Goal: Feedback & Contribution: Contribute content

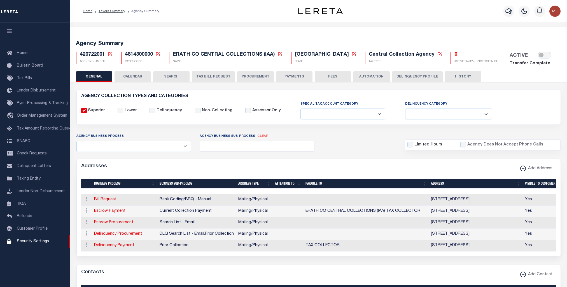
select select
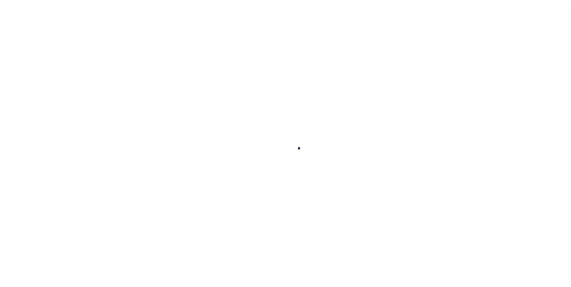
select select "100"
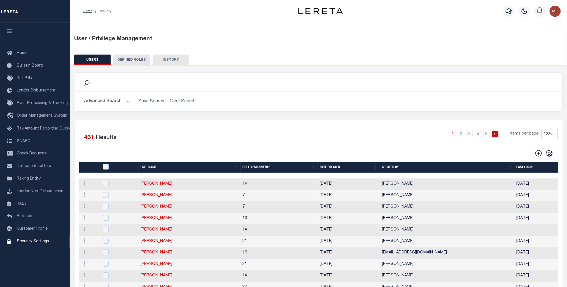
click at [113, 100] on button "Advanced Search" at bounding box center [107, 101] width 46 height 11
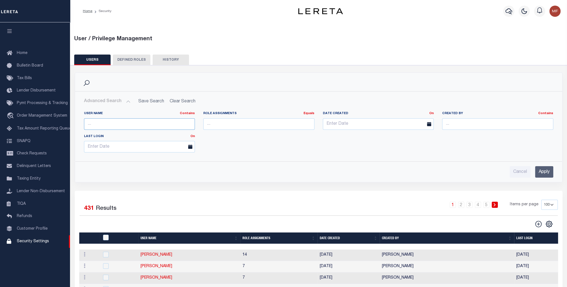
click at [119, 121] on input "text" at bounding box center [139, 123] width 111 height 11
click at [548, 171] on input "Apply" at bounding box center [544, 171] width 18 height 11
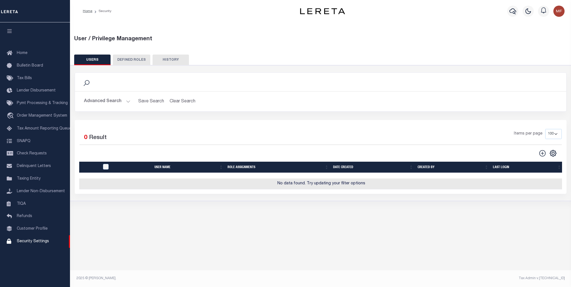
click at [127, 101] on button "Advanced Search" at bounding box center [107, 101] width 46 height 11
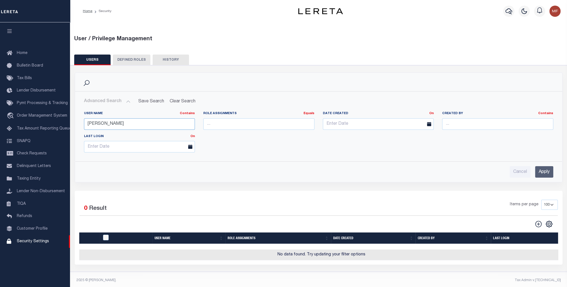
click at [103, 123] on input "mandy combs" at bounding box center [139, 123] width 111 height 11
type input "combs"
click at [541, 170] on input "Apply" at bounding box center [544, 171] width 18 height 11
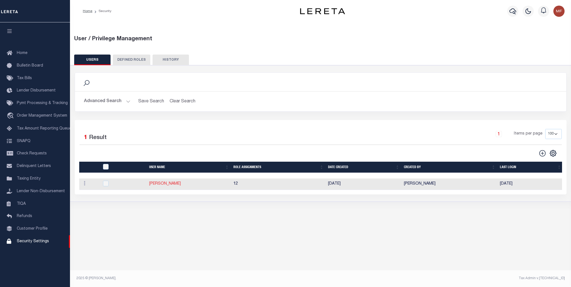
click at [160, 184] on link "Combs, Mandy" at bounding box center [165, 184] width 32 height 4
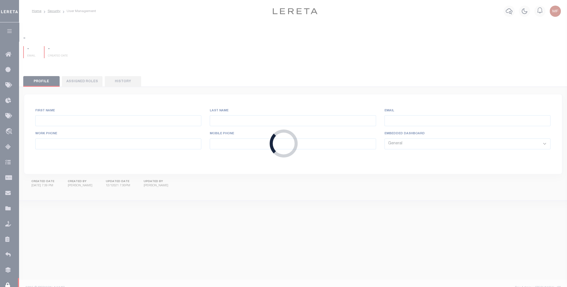
type input "Combs,"
type input "Mandy"
type input "mcombs@lereta.net"
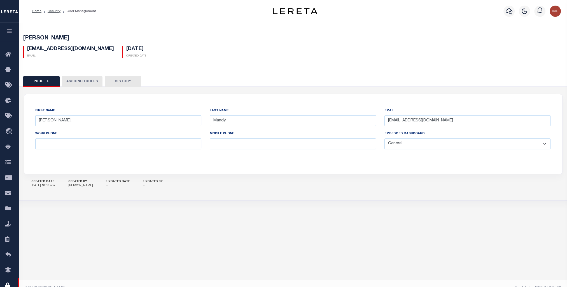
click at [83, 83] on button "Assigned Roles" at bounding box center [82, 81] width 41 height 11
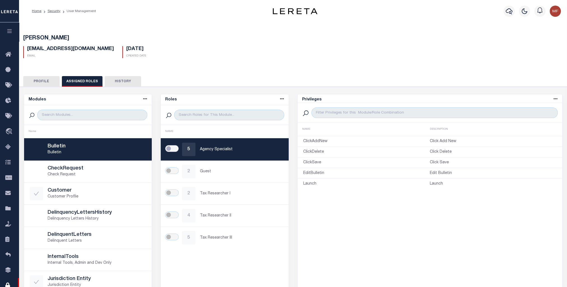
click at [173, 147] on input "checkbox" at bounding box center [171, 148] width 13 height 7
checkbox input "true"
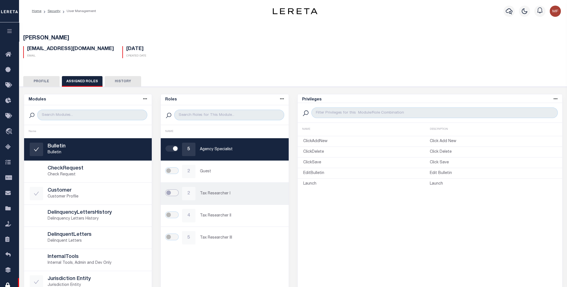
click at [173, 192] on input "checkbox" at bounding box center [171, 192] width 13 height 7
checkbox input "true"
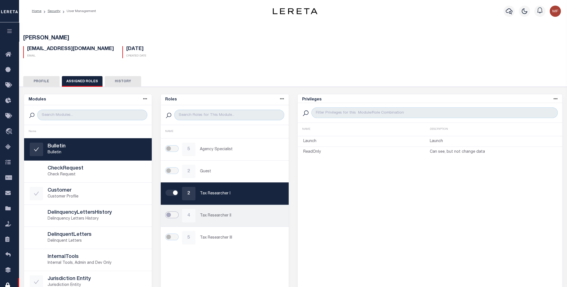
click at [173, 216] on input "checkbox" at bounding box center [171, 215] width 13 height 7
checkbox input "true"
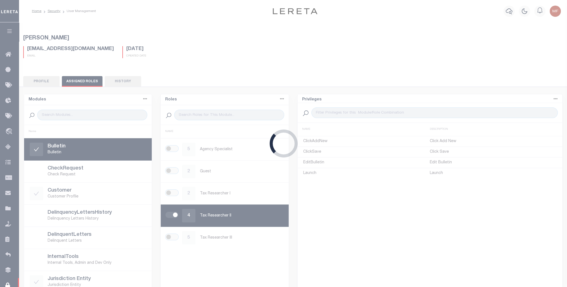
click at [172, 234] on div "Loading..." at bounding box center [283, 143] width 567 height 287
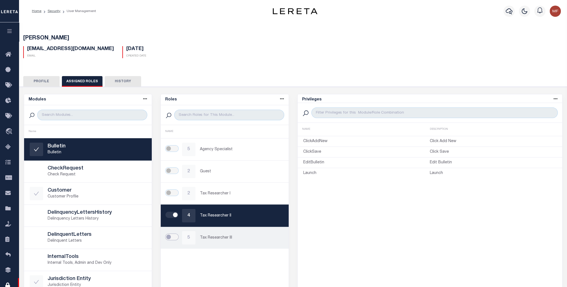
click at [173, 237] on input "checkbox" at bounding box center [171, 237] width 13 height 7
checkbox input "true"
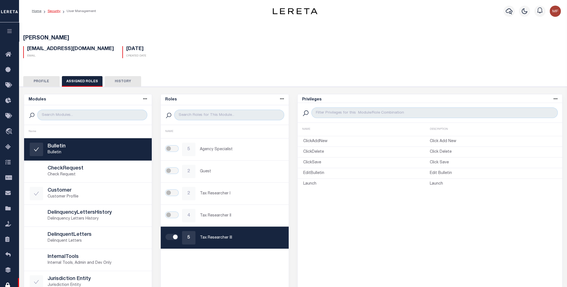
click at [51, 12] on link "Security" at bounding box center [54, 11] width 13 height 3
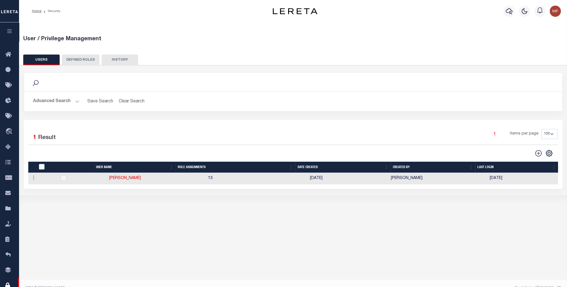
click at [81, 58] on button "DEFINED ROLES" at bounding box center [80, 60] width 37 height 11
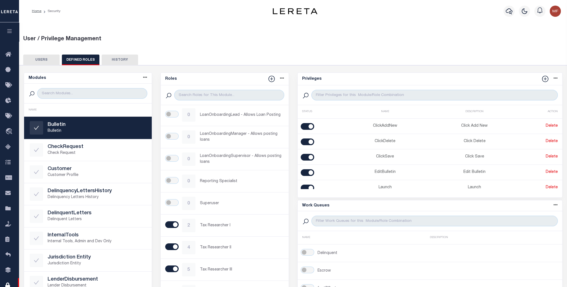
click at [47, 60] on button "USERS" at bounding box center [41, 60] width 36 height 11
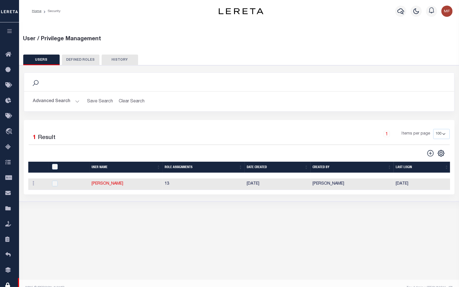
click at [11, 32] on icon "button" at bounding box center [9, 31] width 6 height 5
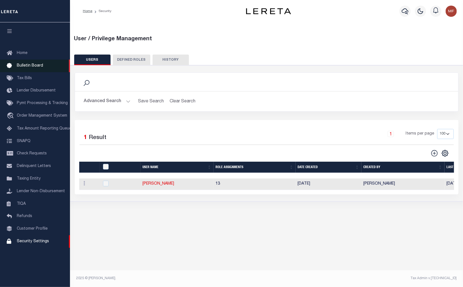
click at [27, 64] on span "Bulletin Board" at bounding box center [30, 66] width 26 height 4
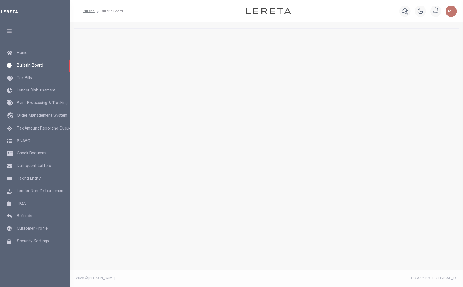
select select "50"
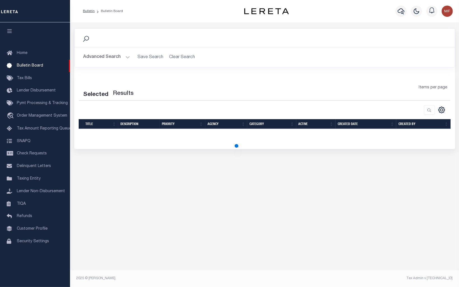
select select "50"
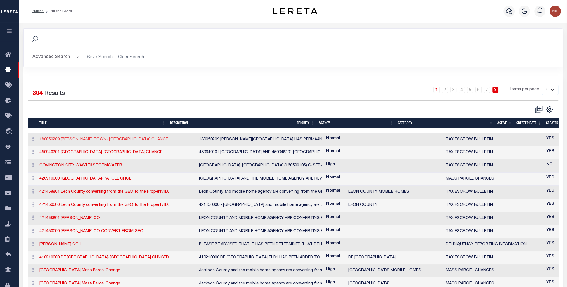
click at [95, 139] on link "180050209 [PERSON_NAME] TOWN- [GEOGRAPHIC_DATA] CHANGE" at bounding box center [103, 140] width 128 height 4
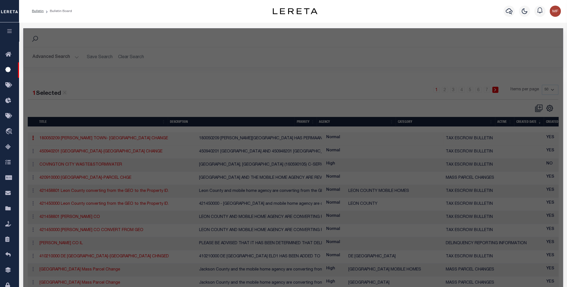
checkbox input "false"
checkbox input "true"
type input "180050209 [PERSON_NAME] TOWN- [GEOGRAPHIC_DATA] CHANGE"
select select "20"
type textarea "180050209 SULLIVAN TOWN HAS PERMAANENTLY CHANGED TO 2 INSTALLMENTS.THE NEW ELD'…"
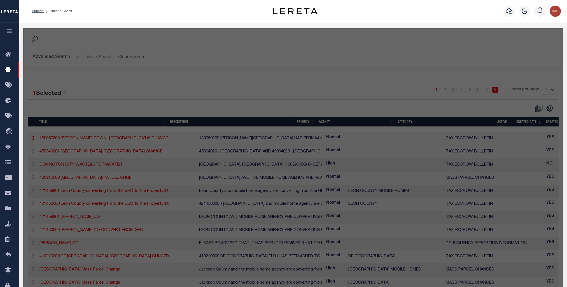
select select "ME"
select select
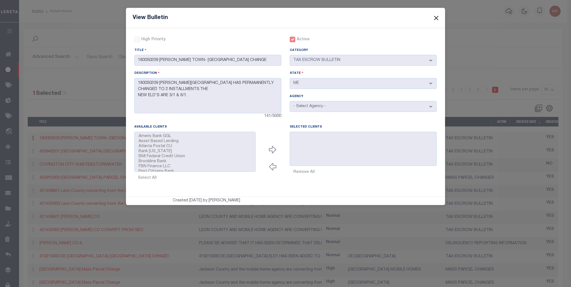
click at [439, 17] on button "Close" at bounding box center [436, 17] width 7 height 7
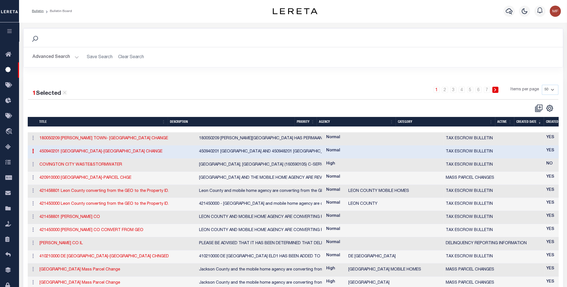
click at [463, 122] on th "Created date" at bounding box center [529, 122] width 30 height 10
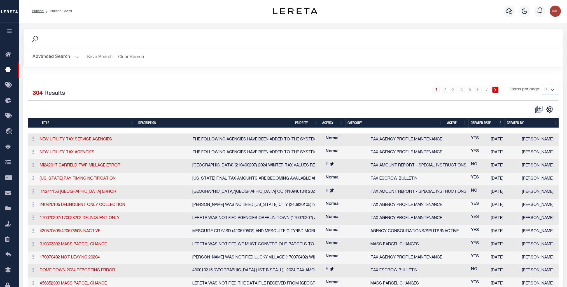
click at [463, 142] on td "12/08/2024" at bounding box center [503, 139] width 31 height 13
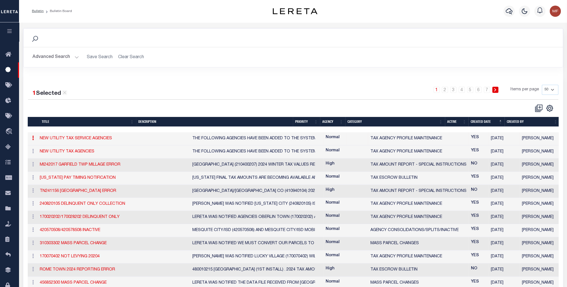
click at [439, 91] on link "1" at bounding box center [436, 90] width 6 height 6
click at [37, 55] on button "Advanced Search" at bounding box center [55, 57] width 46 height 11
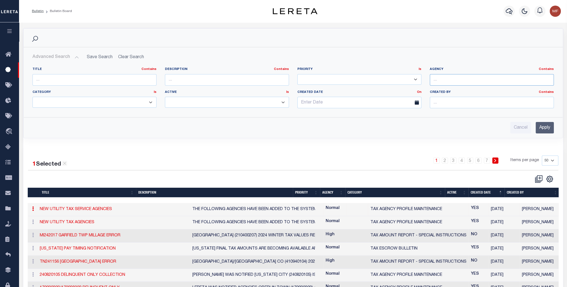
click at [443, 83] on input "text" at bounding box center [491, 79] width 124 height 11
click at [447, 81] on input "text" at bounding box center [491, 79] width 124 height 11
type input "180050209"
click at [463, 128] on input "Apply" at bounding box center [544, 127] width 18 height 11
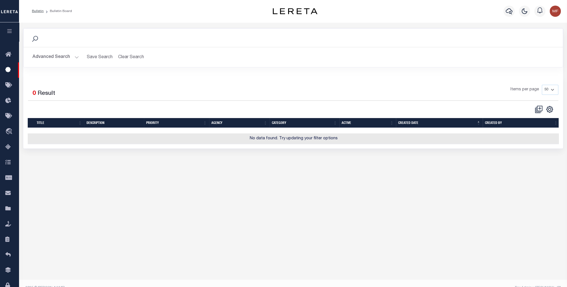
click at [65, 58] on button "Advanced Search" at bounding box center [55, 57] width 46 height 11
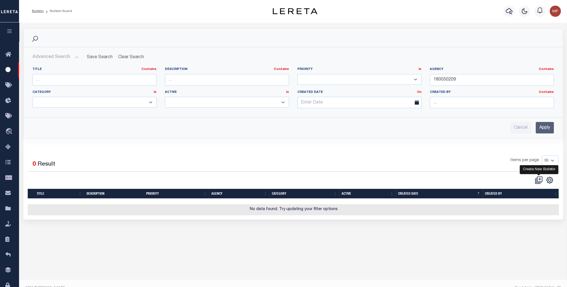
click at [463, 180] on icon at bounding box center [538, 179] width 5 height 5
checkbox input "false"
checkbox input "true"
select select
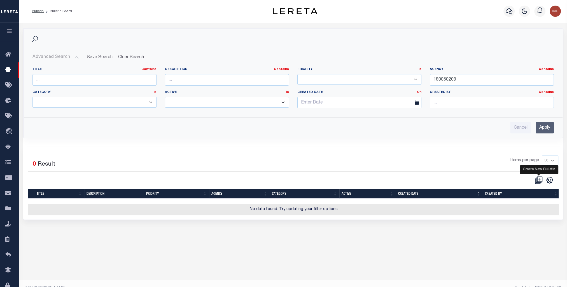
select select
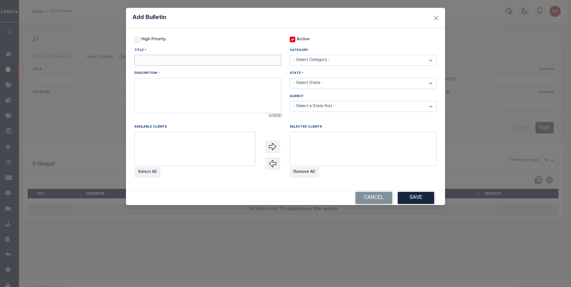
click at [152, 61] on input "text" at bounding box center [207, 60] width 147 height 11
click at [173, 65] on input "text" at bounding box center [207, 60] width 147 height 11
paste input "180050209 SULLIVAN TOWN- ELD CHANG"
type input "180050209 SULLIVAN TOWN- ELD CHANG"
click at [177, 96] on textarea at bounding box center [207, 95] width 147 height 35
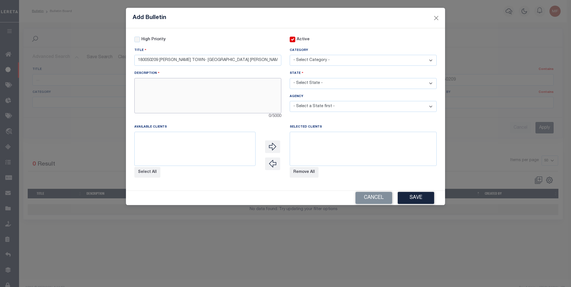
paste textarea "180050209 SULLIVAN TOWN HAS PERMAANENTLY CHANGED TO 2 INSTALLMENTS.THE NEW ELD'…"
click at [177, 95] on textarea "180050209 SULLIVAN TOWN HAS PERMAANENTLY CHANGED TO 2 INSTALLMENTS.THE NEW ELD'…" at bounding box center [207, 95] width 147 height 35
type textarea "180050209 SULLIVAN TOWN HAS PERMAANENTLY CHANGED TO 2 INSTALLMENTS.THE NEW ELD'…"
click at [169, 147] on select at bounding box center [194, 149] width 121 height 34
click at [351, 61] on select "- Select Category - AGENCY CONSOLIDATIONS/SPLITS/INACTIVE DELINQUENCY REPORTING…" at bounding box center [363, 60] width 147 height 11
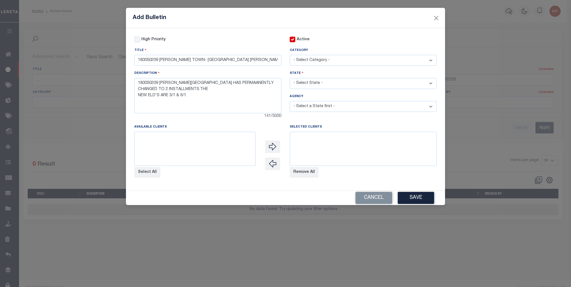
select select "20"
click at [290, 55] on select "- Select Category - AGENCY CONSOLIDATIONS/SPLITS/INACTIVE DELINQUENCY REPORTING…" at bounding box center [363, 60] width 147 height 11
click at [323, 85] on select "- Select State - AK AL AR AZ CA CO CT DC DE FL GA GU HI IA ID IL IN KS KY LA MA…" at bounding box center [363, 83] width 147 height 11
select select "RI"
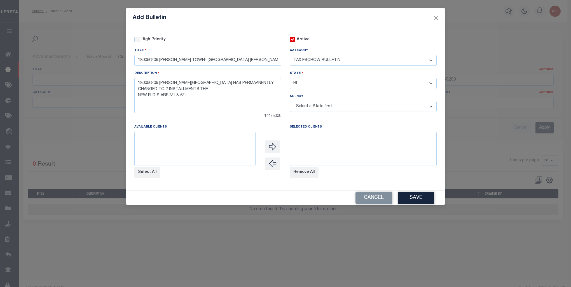
select select
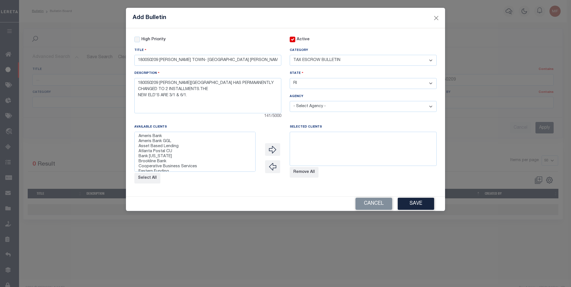
click at [318, 86] on select "- Select State - AK AL AR AZ CA CO CT DC DE FL GA GU HI IA ID IL IN KS KY LA MA…" at bounding box center [363, 83] width 147 height 11
click at [314, 85] on select "- Select State - AK AL AR AZ CA CO CT DC DE FL GA GU HI IA ID IL IN KS KY LA MA…" at bounding box center [363, 83] width 147 height 11
select select "ME"
click at [290, 79] on select "- Select State - AK AL AR AZ CA CO CT DC DE FL GA GU HI IA ID IL IN KS KY LA MA…" at bounding box center [363, 83] width 147 height 11
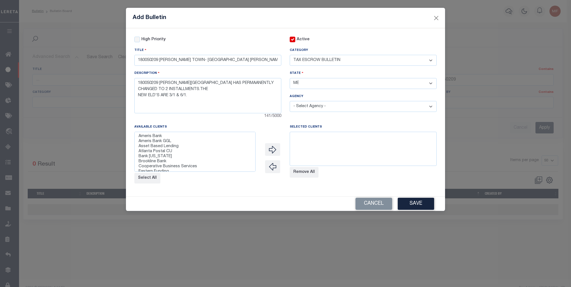
select select
drag, startPoint x: 312, startPoint y: 199, endPoint x: 314, endPoint y: 196, distance: 4.0
click at [312, 199] on div "Cancel Save" at bounding box center [285, 203] width 319 height 15
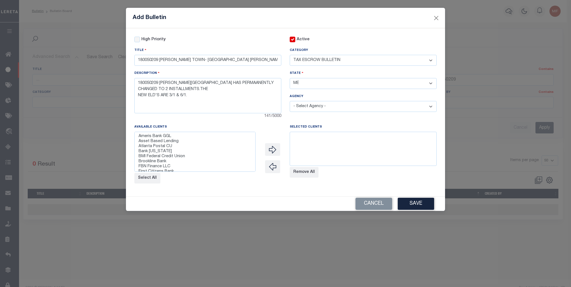
click at [325, 108] on select "- Select Agency - ABBOT TOWN ACTON TOWN ADDISON TOWN ALBION TOWN ALEXANDER TOWN…" at bounding box center [363, 106] width 147 height 11
select select "2300917028"
click at [290, 102] on select "- Select Agency - ABBOT TOWN ACTON TOWN ADDISON TOWN ALBION TOWN ALEXANDER TOWN…" at bounding box center [363, 106] width 147 height 11
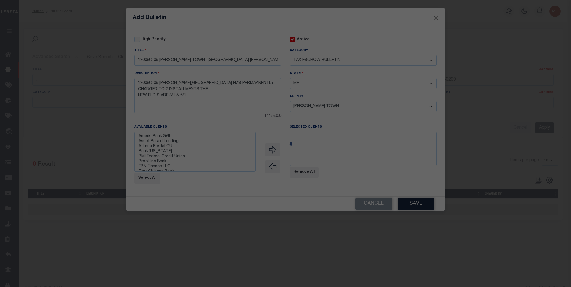
select select
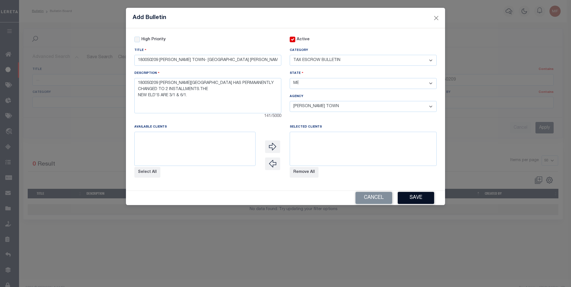
click at [413, 204] on button "Save" at bounding box center [416, 198] width 36 height 12
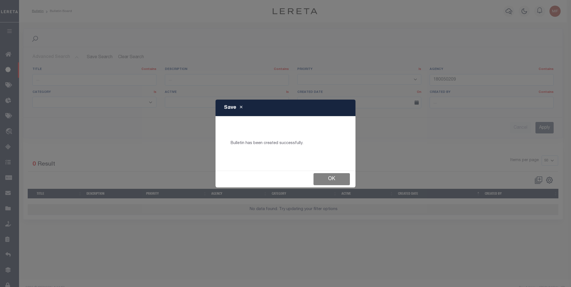
click at [342, 183] on button "Ok" at bounding box center [331, 179] width 36 height 12
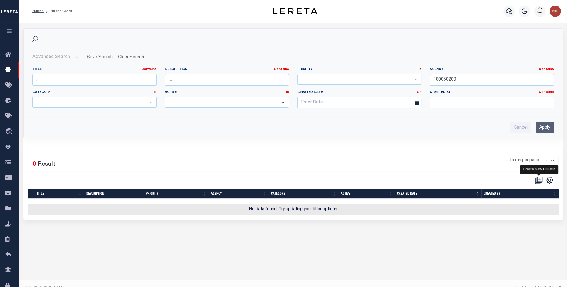
click at [463, 179] on icon at bounding box center [538, 180] width 8 height 8
checkbox input "false"
checkbox input "true"
select select
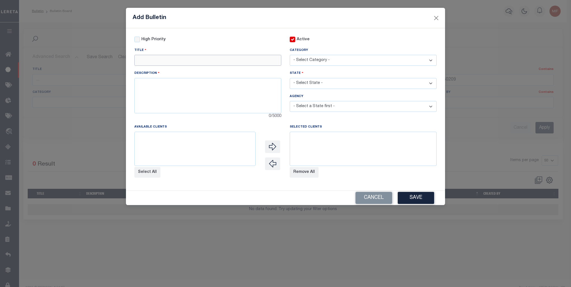
click at [176, 63] on input "text" at bounding box center [207, 60] width 147 height 11
paste input "450940201 WYTHEVILLE TOWN-ELD CHANGE"
type input "450940201 WYTHEVILLE TOWN-ELD CHANGE"
click at [342, 60] on select "- Select Category - AGENCY CONSOLIDATIONS/SPLITS/INACTIVE DELINQUENCY REPORTING…" at bounding box center [363, 60] width 147 height 11
select select "20"
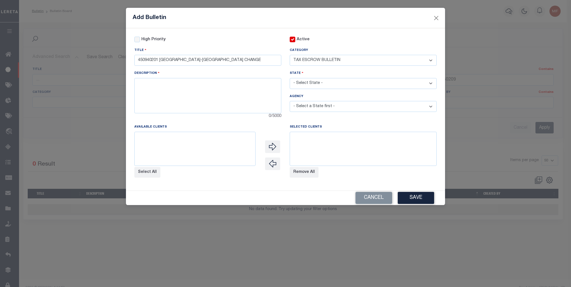
click at [290, 55] on select "- Select Category - AGENCY CONSOLIDATIONS/SPLITS/INACTIVE DELINQUENCY REPORTING…" at bounding box center [363, 60] width 147 height 11
click at [231, 92] on textarea at bounding box center [207, 95] width 147 height 35
paste textarea "450940201 WYTHEVILLE TOWN AND 450948201 WYTHEVILLE TOWN MOBILE HOMES H AVE CHAN…"
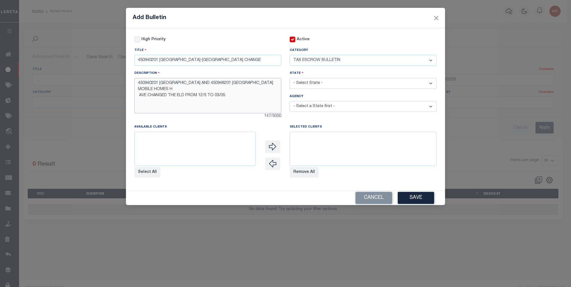
type textarea "450940201 WYTHEVILLE TOWN AND 450948201 WYTHEVILLE TOWN MOBILE HOMES H AVE CHAN…"
click at [326, 84] on select "- Select State - AK AL AR AZ CA CO CT DC DE FL GA GU HI IA ID IL IN KS KY LA MA…" at bounding box center [363, 83] width 147 height 11
select select "VA"
select select
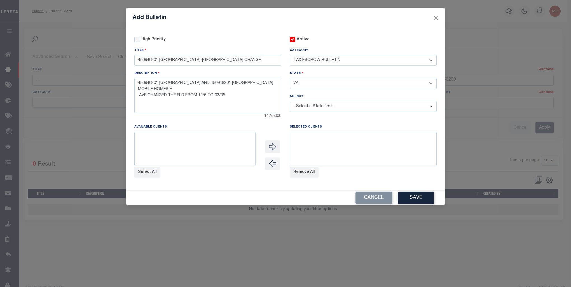
select select
click at [326, 85] on div "Add Bulletin High Priority Active Title Category" at bounding box center [285, 143] width 571 height 287
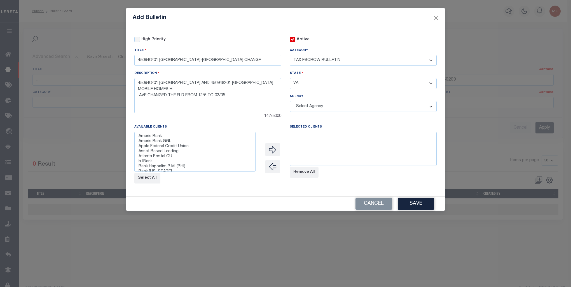
click at [324, 107] on select "- Select Agency - ABINGDON TOWN ACCOMAC TOWN ACCOMACK COUNTY ACCOMACK COUNTY MO…" at bounding box center [363, 106] width 147 height 11
select select "5119717000"
click at [290, 102] on select "- Select Agency - ABINGDON TOWN ACCOMAC TOWN ACCOMACK COUNTY ACCOMACK COUNTY MO…" at bounding box center [363, 106] width 147 height 11
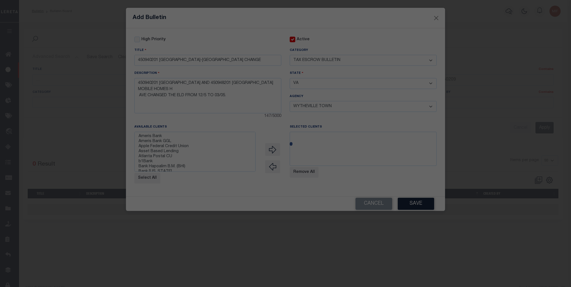
select select
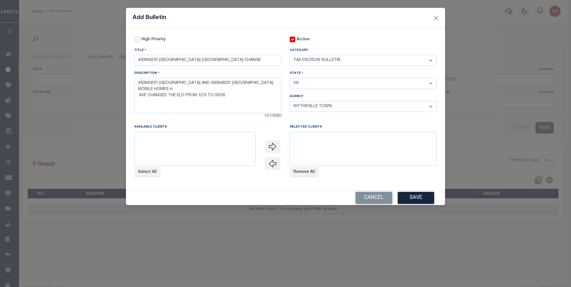
click at [431, 59] on select "- Select Category - AGENCY CONSOLIDATIONS/SPLITS/INACTIVE DELINQUENCY REPORTING…" at bounding box center [363, 60] width 147 height 11
click at [290, 55] on select "- Select Category - AGENCY CONSOLIDATIONS/SPLITS/INACTIVE DELINQUENCY REPORTING…" at bounding box center [363, 60] width 147 height 11
click at [266, 199] on div at bounding box center [206, 198] width 150 height 12
click at [416, 204] on button "Save" at bounding box center [416, 198] width 36 height 12
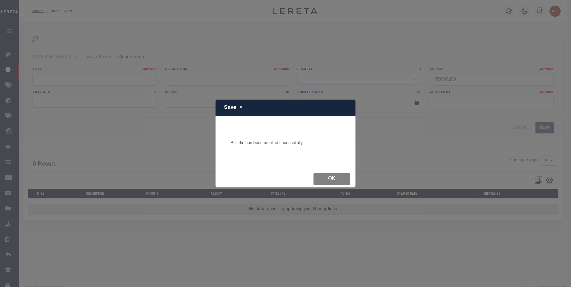
click at [339, 177] on button "Ok" at bounding box center [331, 179] width 36 height 12
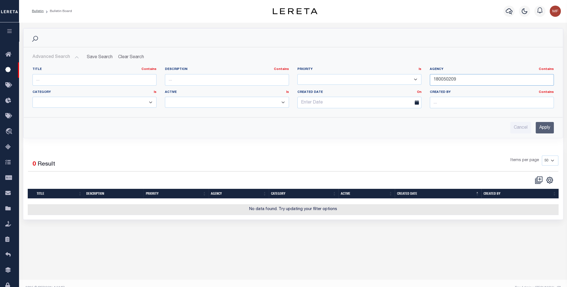
click at [460, 78] on input "180050209" at bounding box center [491, 79] width 124 height 11
click at [463, 177] on icon at bounding box center [538, 180] width 8 height 8
checkbox input "false"
checkbox input "true"
select select
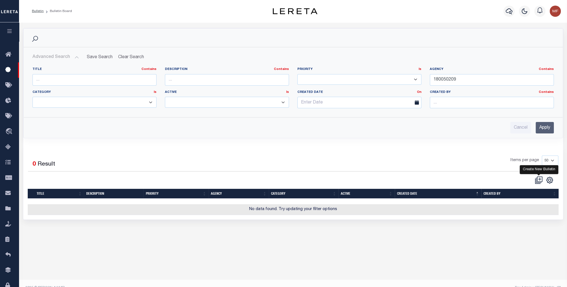
select select
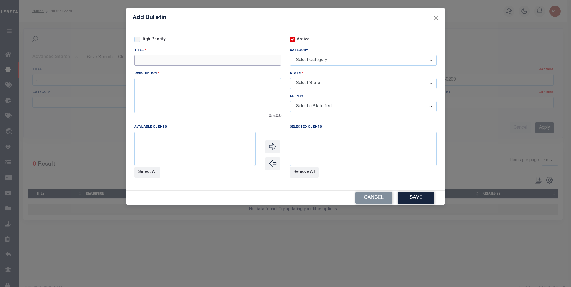
click at [176, 60] on input "text" at bounding box center [207, 60] width 147 height 11
paste input "450940201 WYTHEVILLE TOWN-ELD CHANGE"
click at [151, 60] on input "450940201 WYTHEVILLE TOWN-ELD CHANGE" at bounding box center [207, 60] width 147 height 11
type input "450948201 WYTHEVILLE TOWN-ELD CHANGE"
click at [152, 102] on textarea at bounding box center [207, 95] width 147 height 35
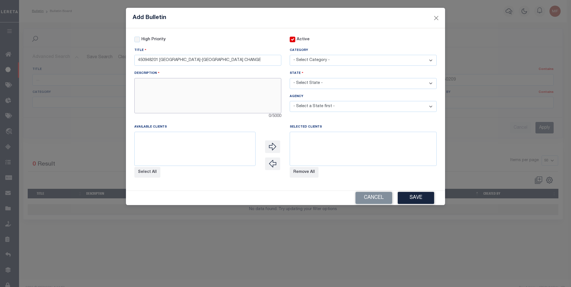
paste textarea "450940201 WYTHEVILLE TOWN AND 450948201 WYTHEVILLE TOWN MOBILE HOMES H AVE CHAN…"
type textarea "450940201 WYTHEVILLE TOWN AND 450948201 WYTHEVILLE TOWN MOBILE HOMES H AVE CHAN…"
click at [328, 61] on select "- Select Category - AGENCY CONSOLIDATIONS/SPLITS/INACTIVE DELINQUENCY REPORTING…" at bounding box center [363, 60] width 147 height 11
select select "20"
click at [290, 55] on select "- Select Category - AGENCY CONSOLIDATIONS/SPLITS/INACTIVE DELINQUENCY REPORTING…" at bounding box center [363, 60] width 147 height 11
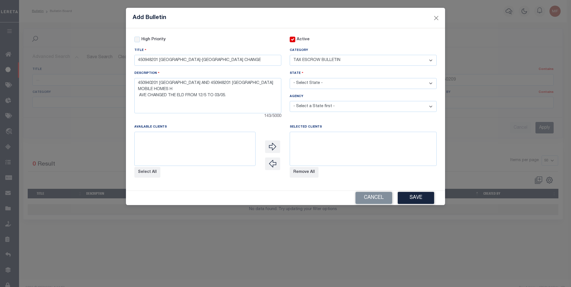
click at [321, 86] on select "- Select State - AK AL AR AZ CA CO CT DC DE FL GA GU HI IA ID IL IN KS KY LA MA…" at bounding box center [363, 83] width 147 height 11
select select "VA"
click at [290, 79] on select "- Select State - AK AL AR AZ CA CO CT DC DE FL GA GU HI IA ID IL IN KS KY LA MA…" at bounding box center [363, 83] width 147 height 11
select select
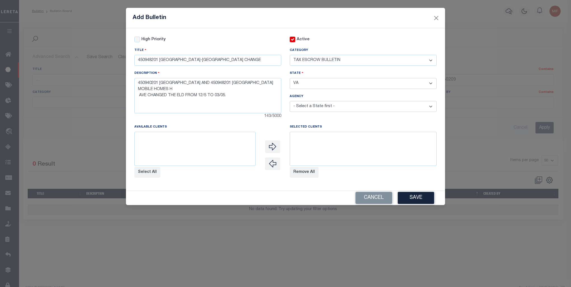
select select
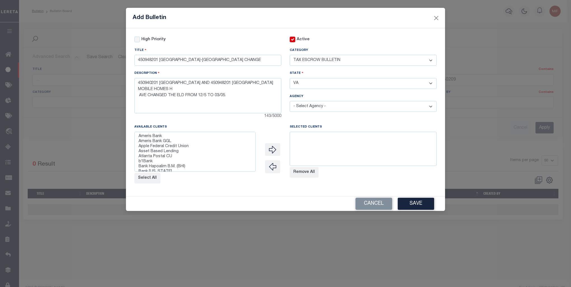
click at [332, 105] on select "- Select Agency - ABINGDON TOWN ACCOMAC TOWN ACCOMACK COUNTY ACCOMACK COUNTY MO…" at bounding box center [363, 106] width 147 height 11
select select "5119700000"
select select
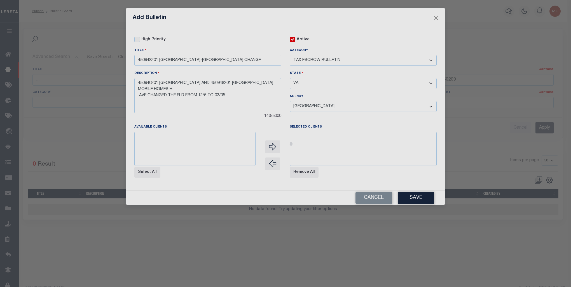
select select
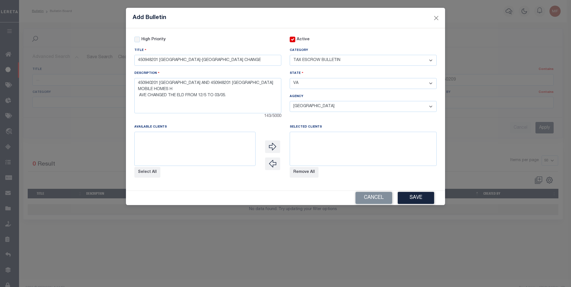
click at [331, 107] on select "- Select Agency - ABINGDON TOWN ACCOMAC TOWN ACCOMACK COUNTY ACCOMACK COUNTY MO…" at bounding box center [363, 106] width 147 height 11
select select "7803027254"
click at [290, 102] on select "- Select Agency - ABINGDON TOWN ACCOMAC TOWN ACCOMACK COUNTY ACCOMACK COUNTY MO…" at bounding box center [363, 106] width 147 height 11
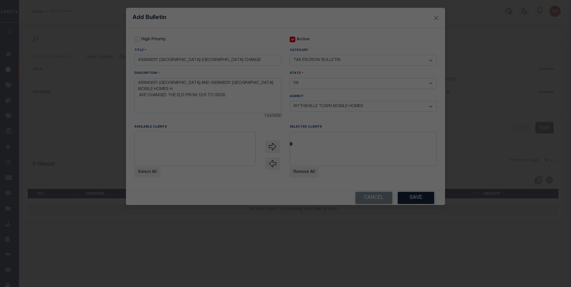
select select
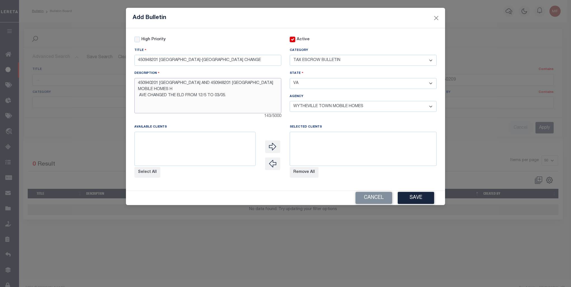
click at [180, 90] on textarea "450940201 WYTHEVILLE TOWN AND 450948201 WYTHEVILLE TOWN MOBILE HOMES H AVE CHAN…" at bounding box center [207, 95] width 147 height 35
type textarea "450940201 WYTHEVILLE TOWN AND 450948201 WYTHEVILLE TOWN MOBILE HOMES HAVE CHANG…"
click at [424, 203] on button "Save" at bounding box center [416, 198] width 36 height 12
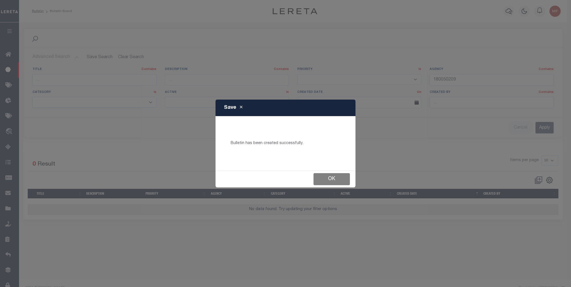
click at [326, 181] on button "Ok" at bounding box center [331, 179] width 36 height 12
